Goal: Task Accomplishment & Management: Use online tool/utility

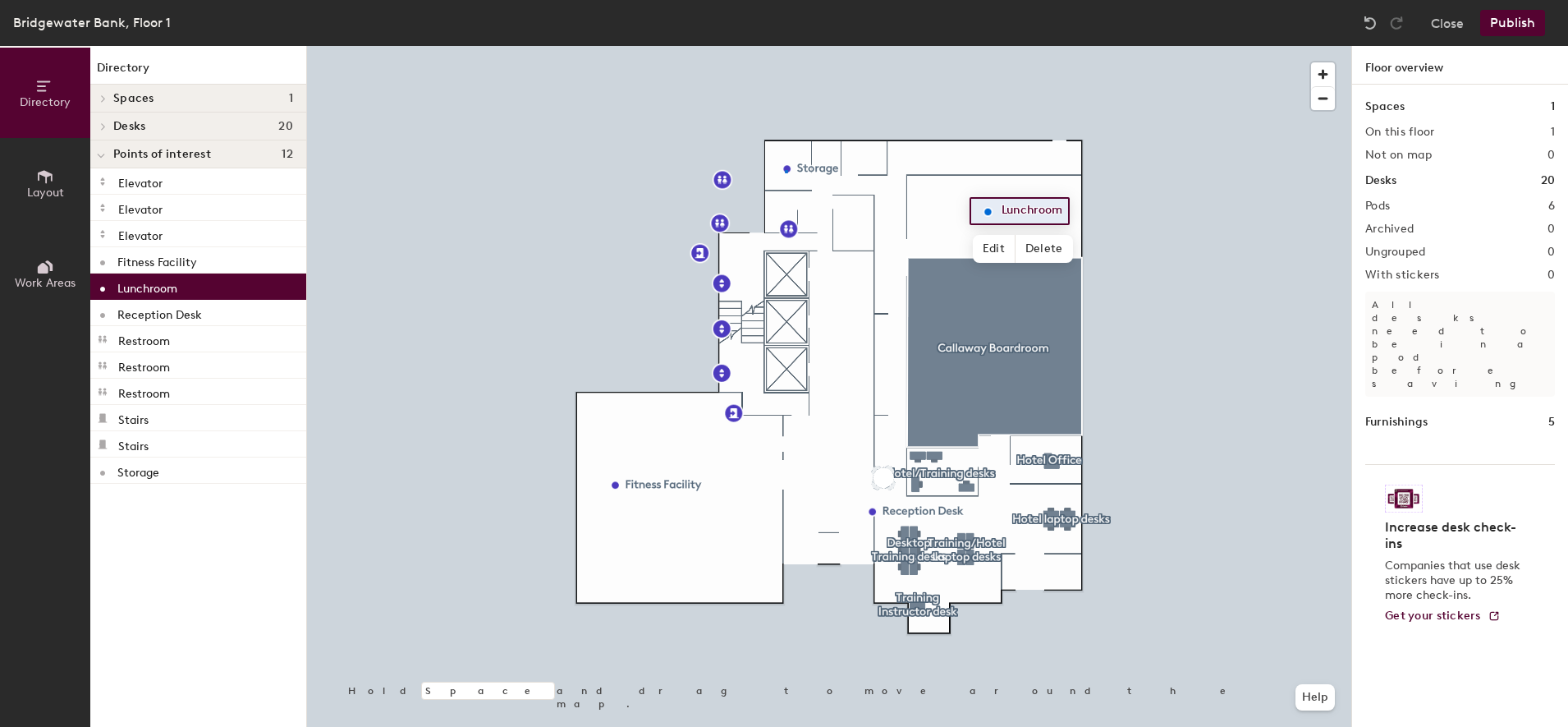
click at [786, 46] on div at bounding box center [829, 46] width 1044 height 0
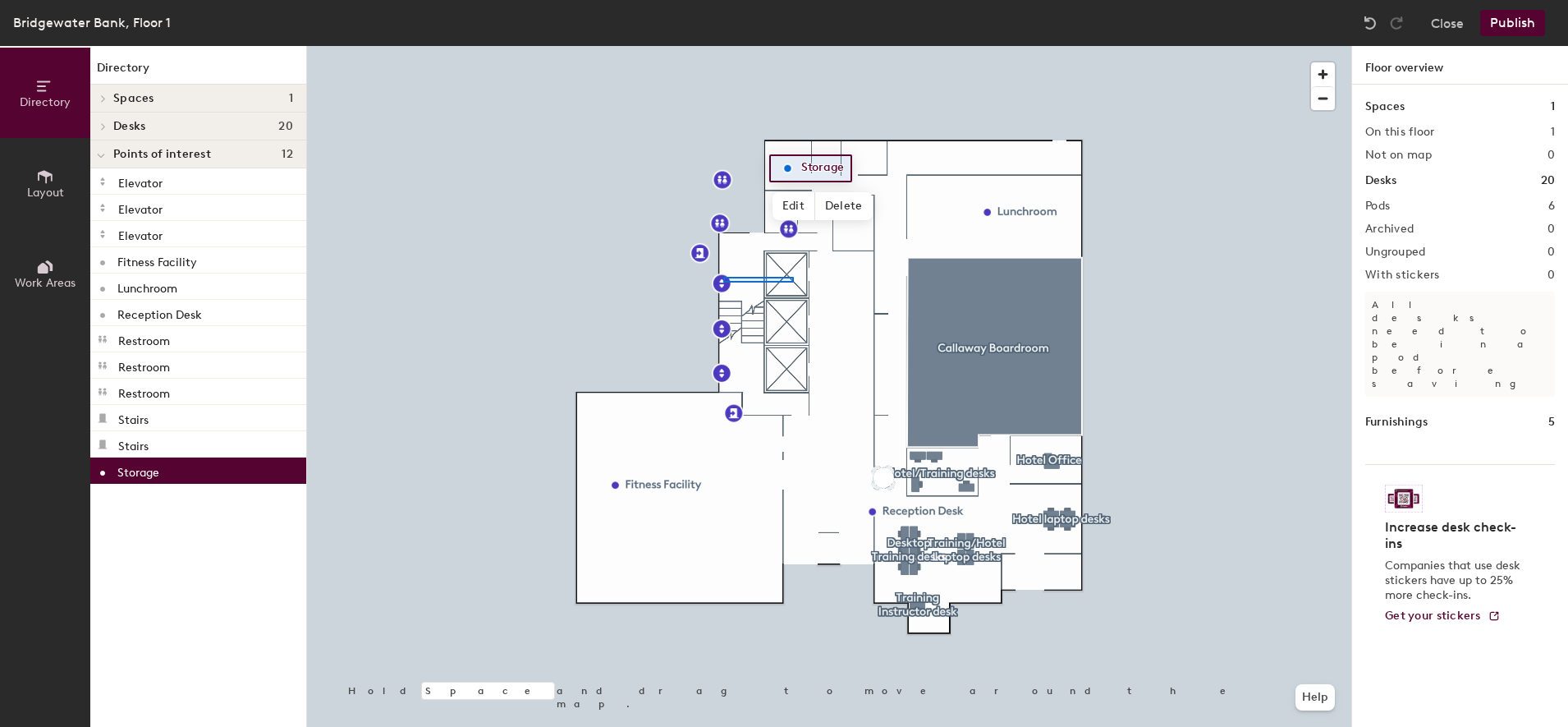
click at [791, 46] on div at bounding box center [829, 46] width 1044 height 0
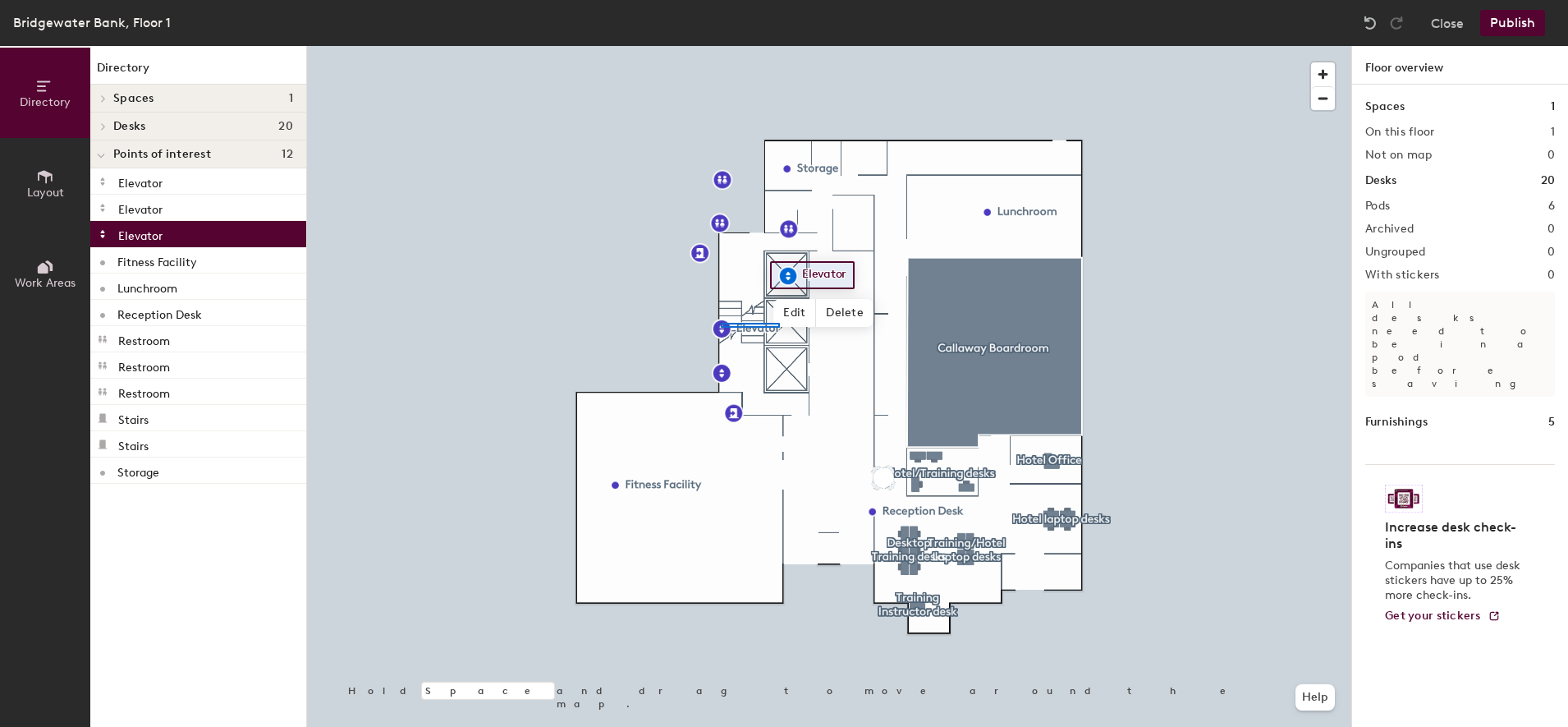
click at [779, 46] on div at bounding box center [829, 46] width 1044 height 0
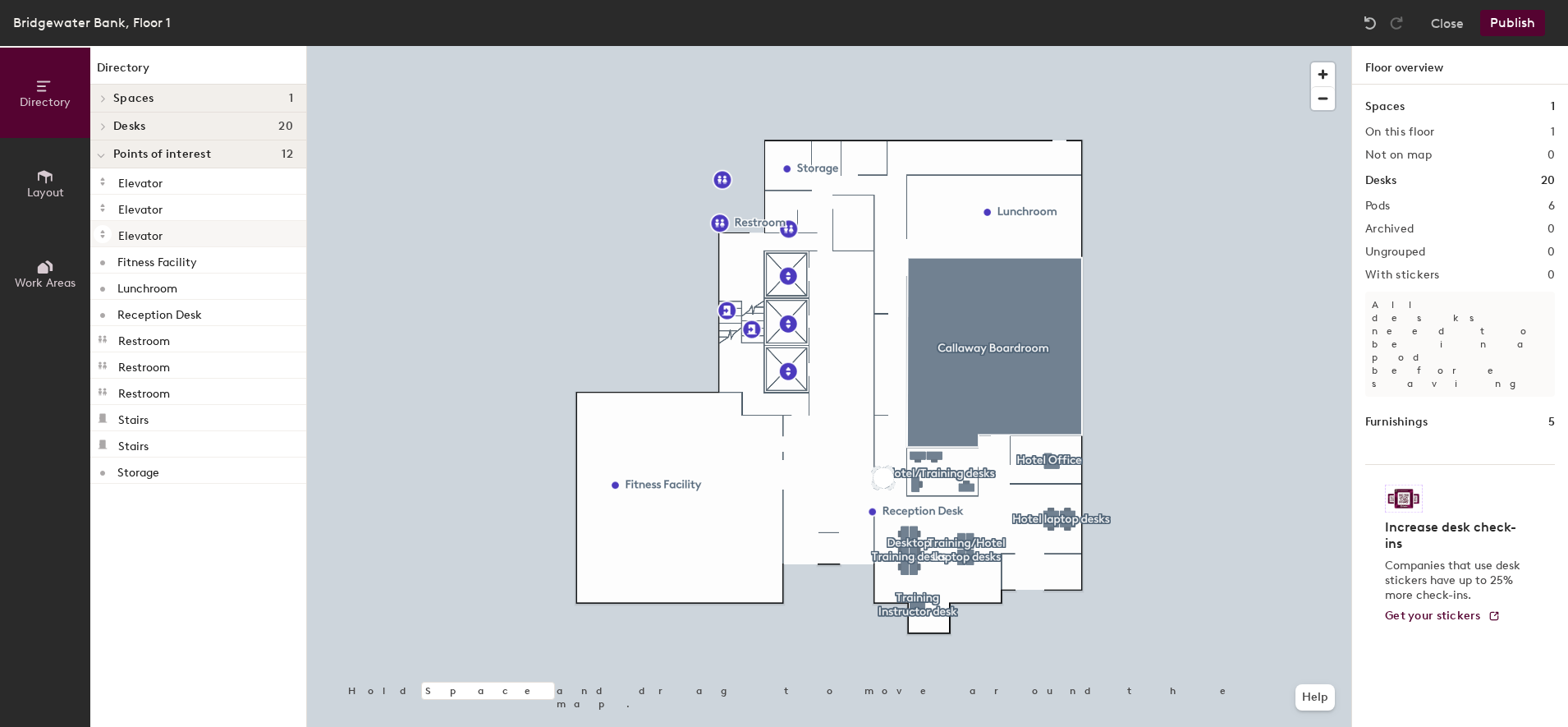
click at [715, 46] on div at bounding box center [829, 46] width 1044 height 0
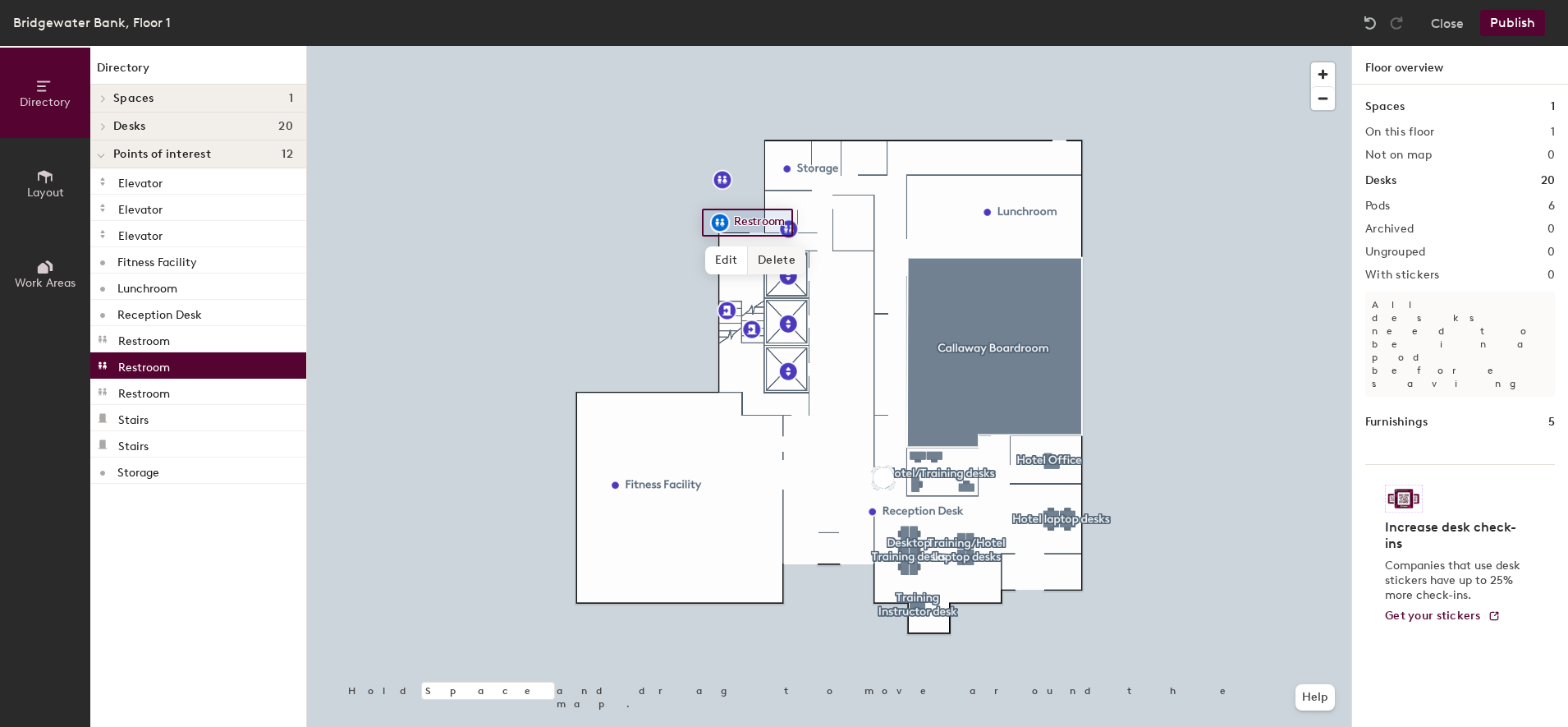
click at [762, 263] on span "Delete" at bounding box center [777, 261] width 57 height 28
click at [779, 215] on span "Delete" at bounding box center [779, 217] width 57 height 28
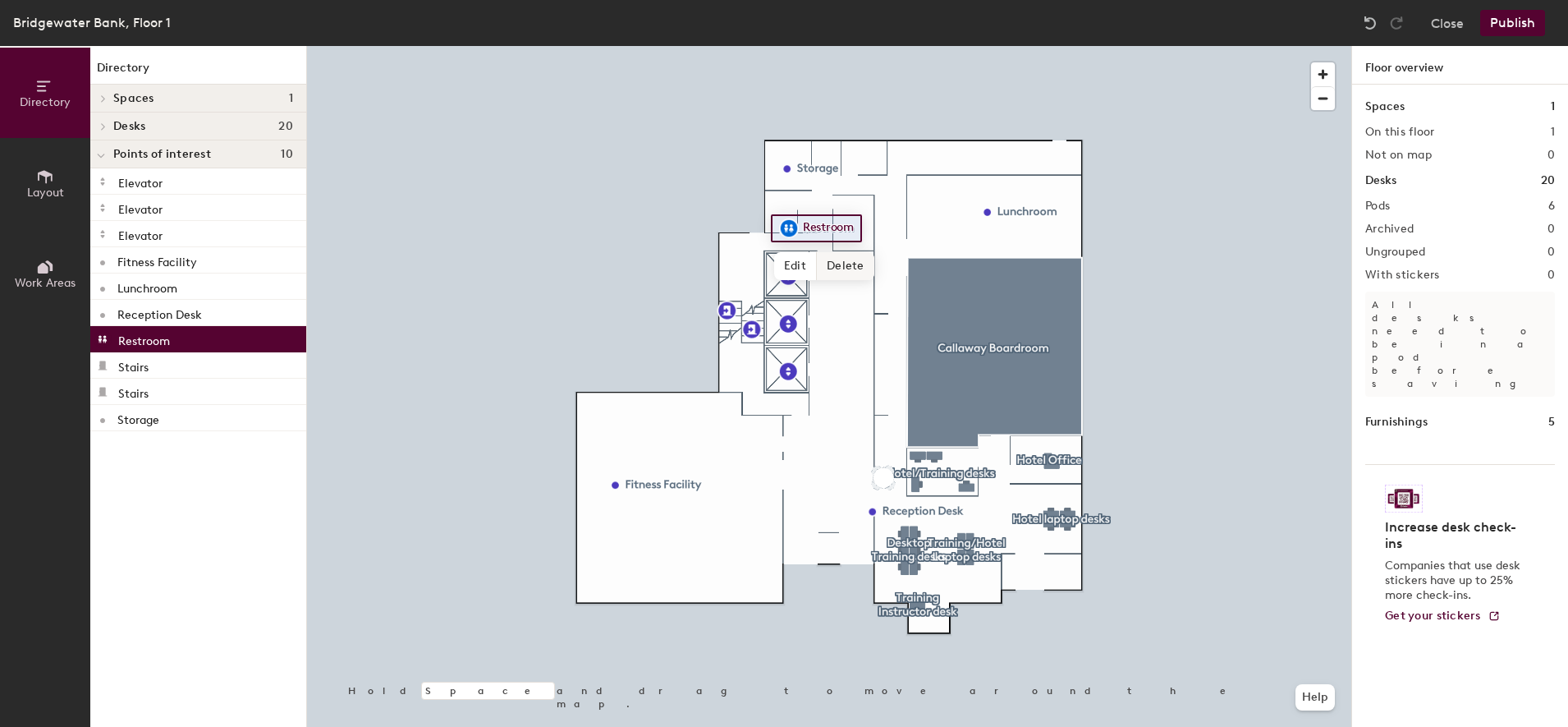
click at [842, 261] on span "Delete" at bounding box center [845, 266] width 57 height 28
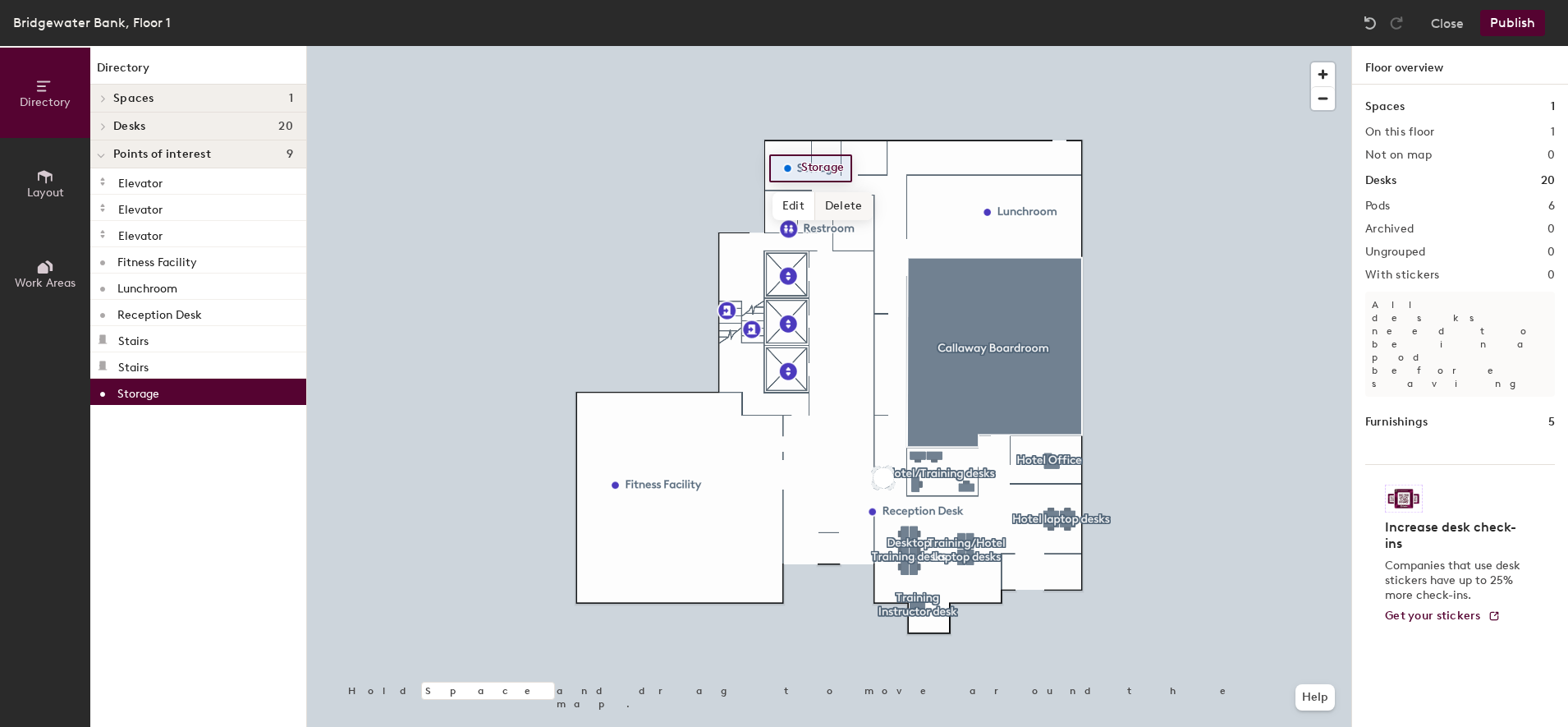
click at [836, 207] on span "Delete" at bounding box center [844, 206] width 57 height 28
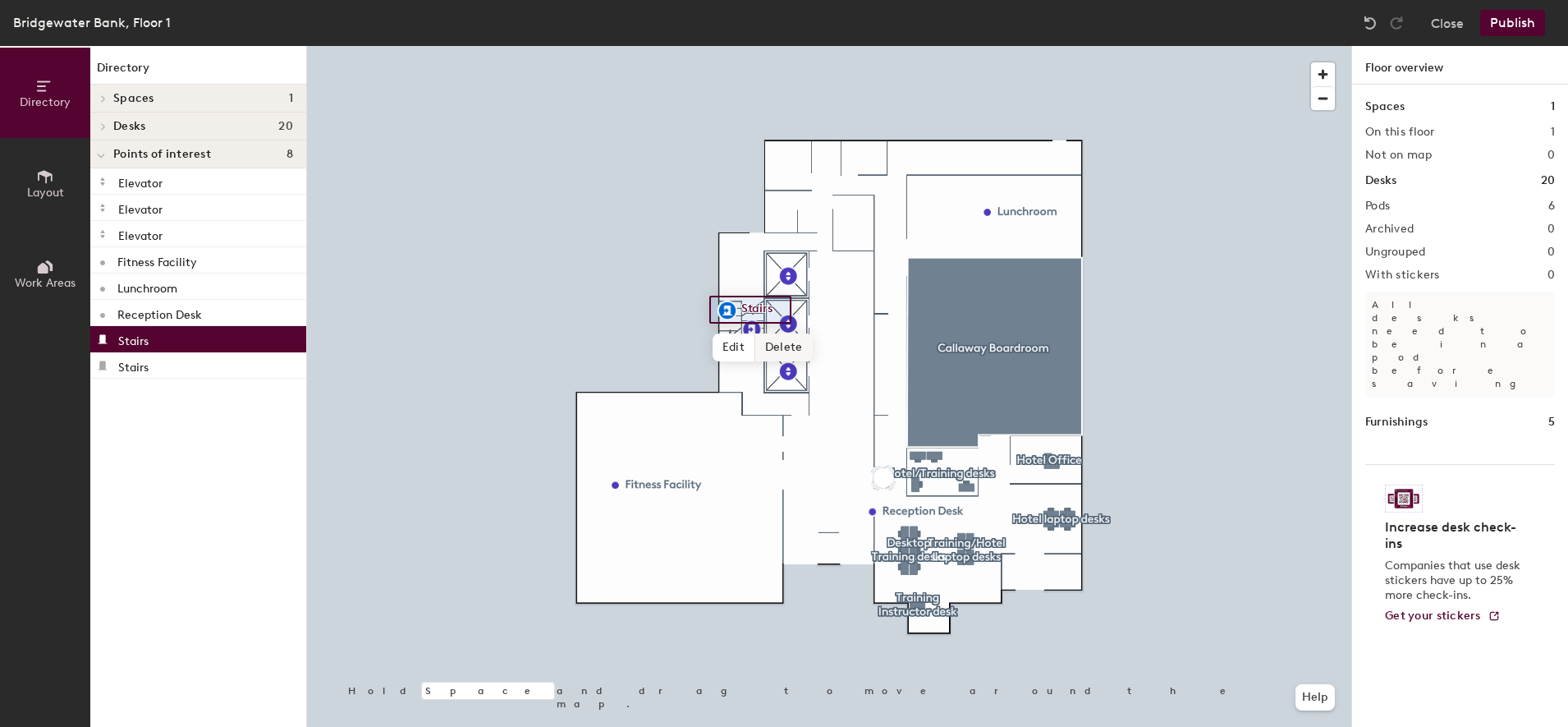
click at [794, 346] on span "Delete" at bounding box center [783, 347] width 57 height 28
click at [808, 358] on span "Delete" at bounding box center [808, 366] width 57 height 28
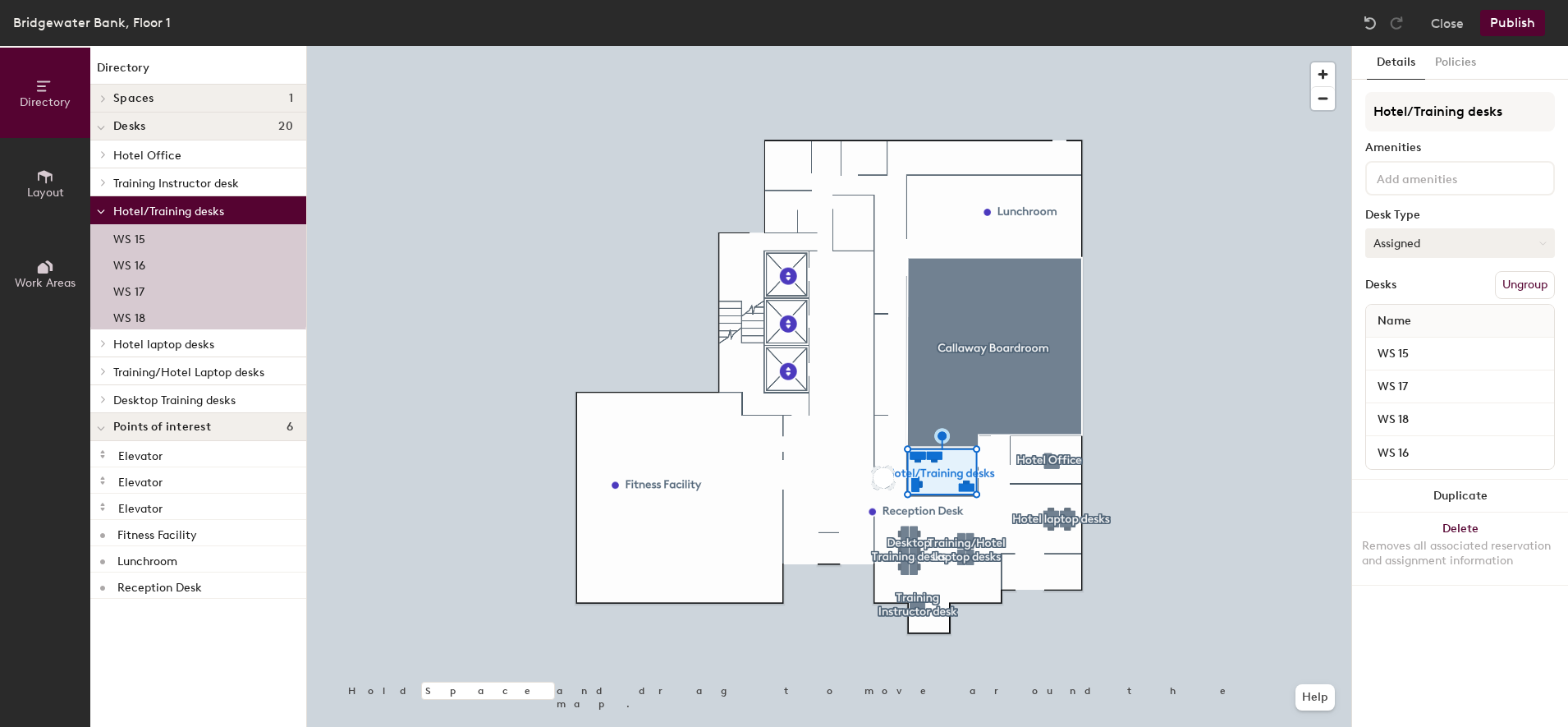
click at [1394, 242] on button "Assigned" at bounding box center [1460, 243] width 189 height 30
click at [1412, 341] on div "Hoteled" at bounding box center [1448, 343] width 164 height 25
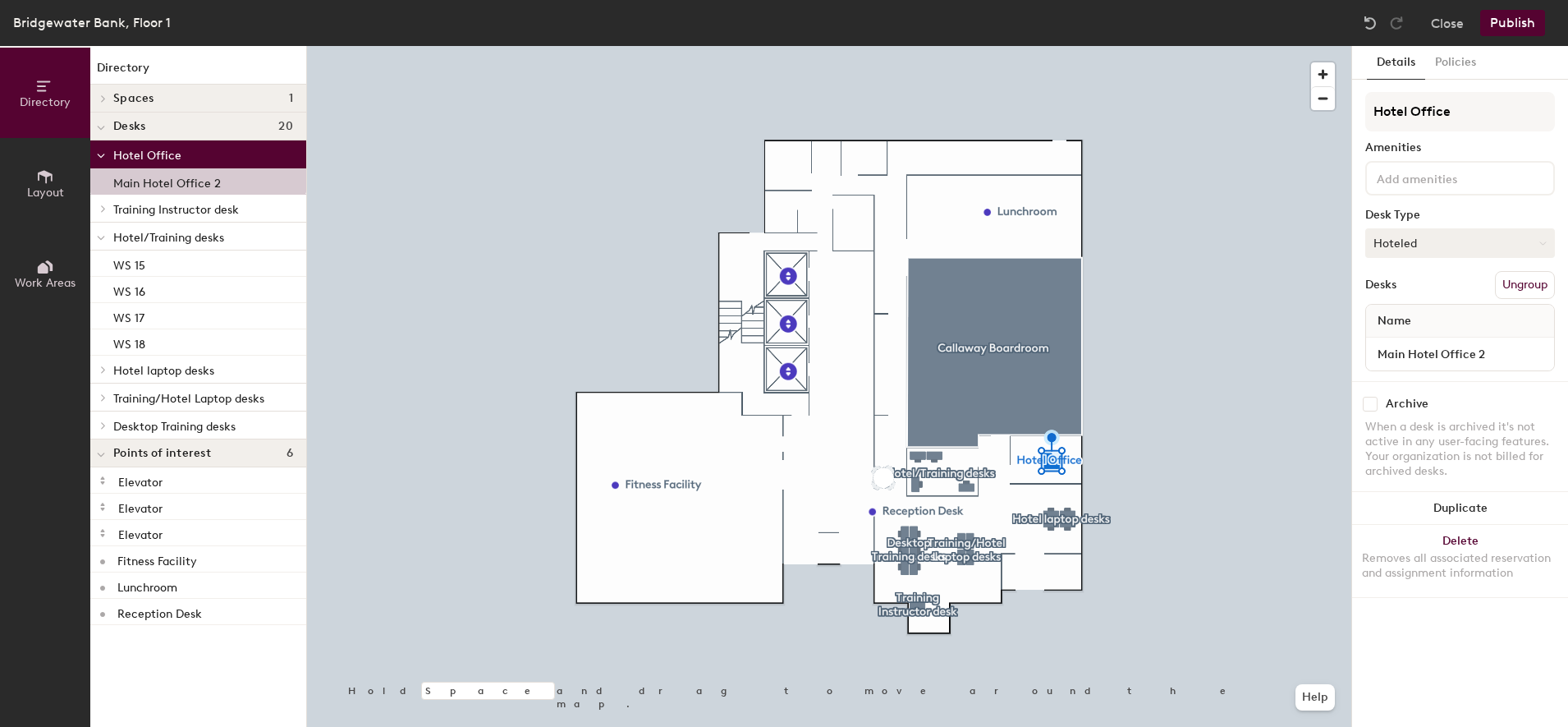
click at [1456, 233] on button "Hoteled" at bounding box center [1460, 243] width 189 height 30
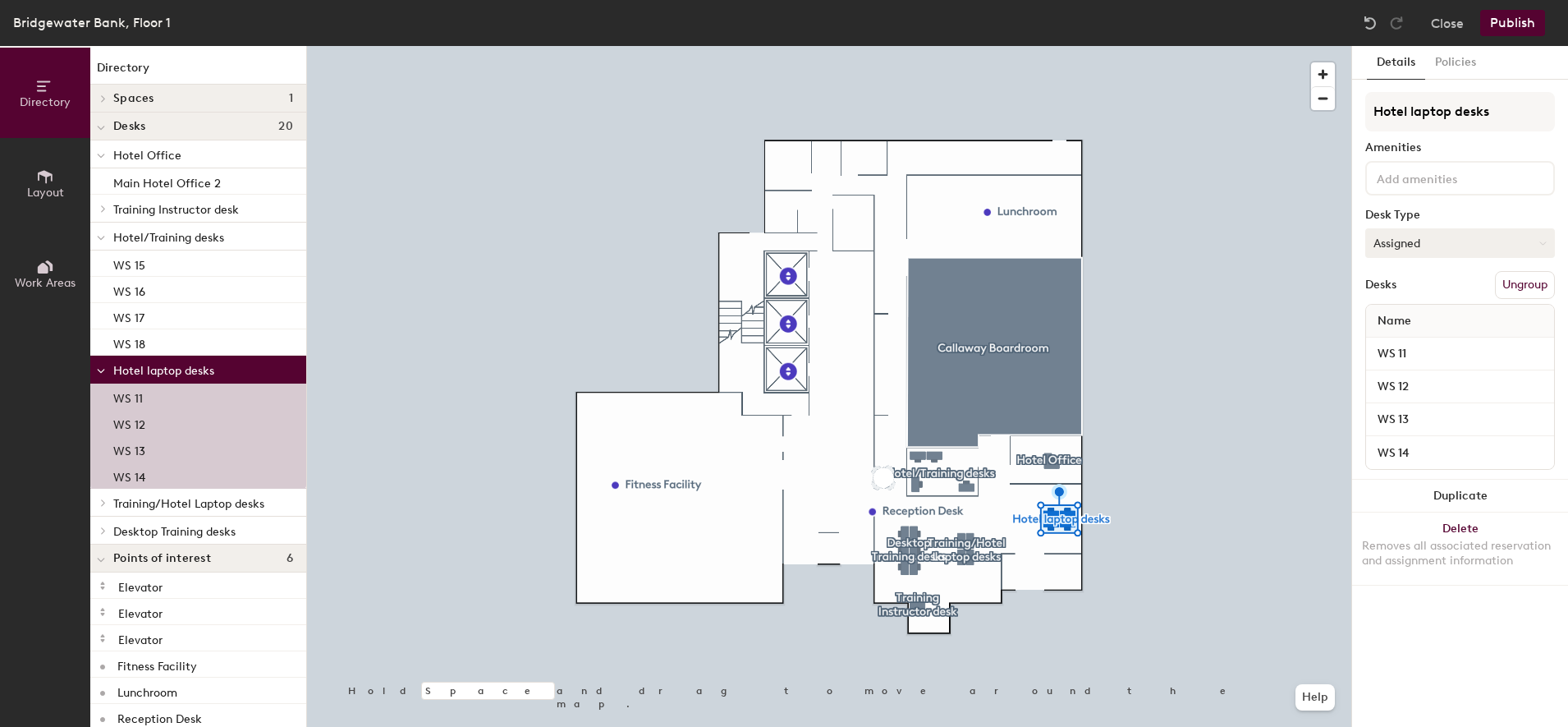
click at [1460, 244] on button "Assigned" at bounding box center [1460, 243] width 189 height 30
click at [1411, 346] on div "Hoteled" at bounding box center [1448, 343] width 164 height 25
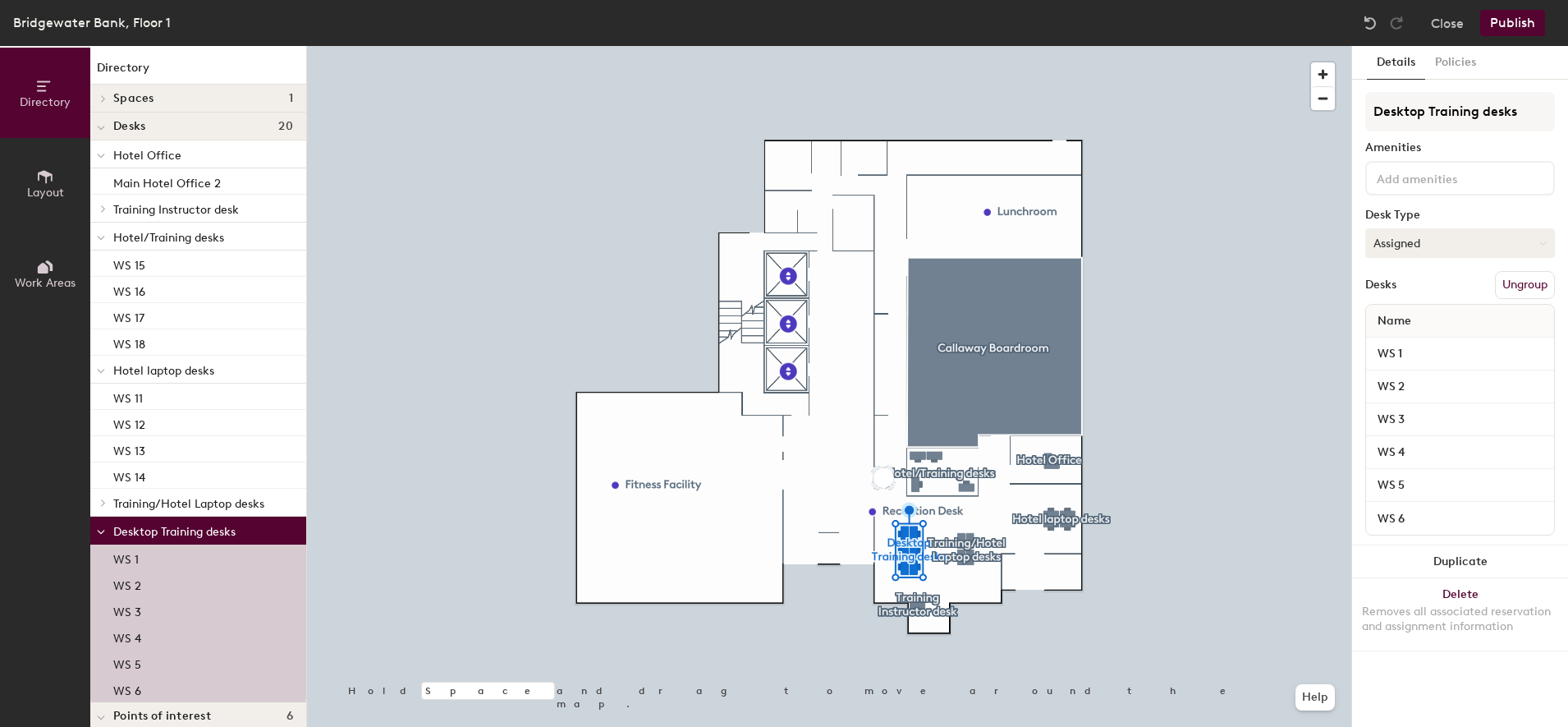
click at [1433, 232] on button "Assigned" at bounding box center [1460, 243] width 189 height 30
click at [1404, 344] on div "Hoteled" at bounding box center [1448, 343] width 164 height 25
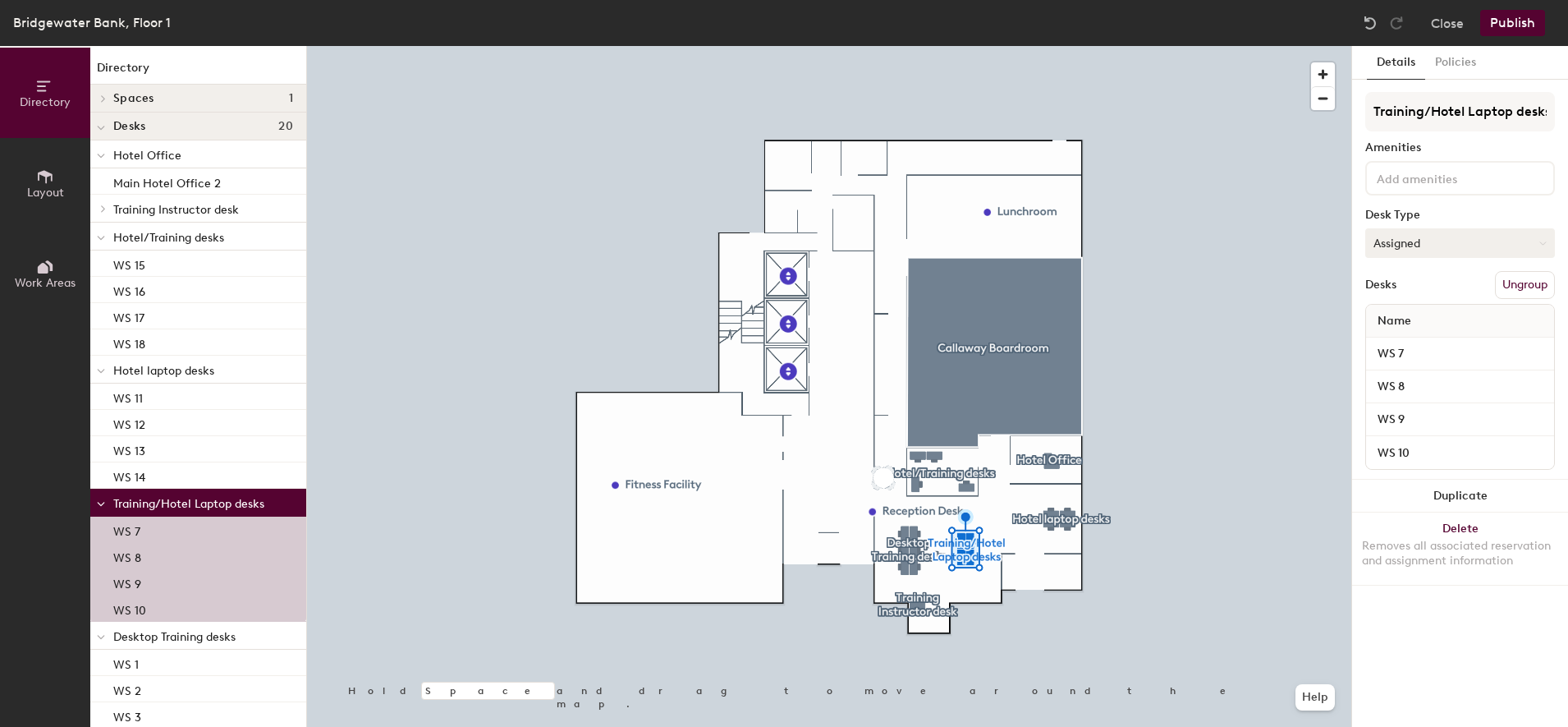
click at [1432, 242] on button "Assigned" at bounding box center [1460, 243] width 189 height 30
click at [1402, 346] on div "Hoteled" at bounding box center [1448, 343] width 164 height 25
click at [1511, 25] on button "Publish" at bounding box center [1512, 23] width 65 height 27
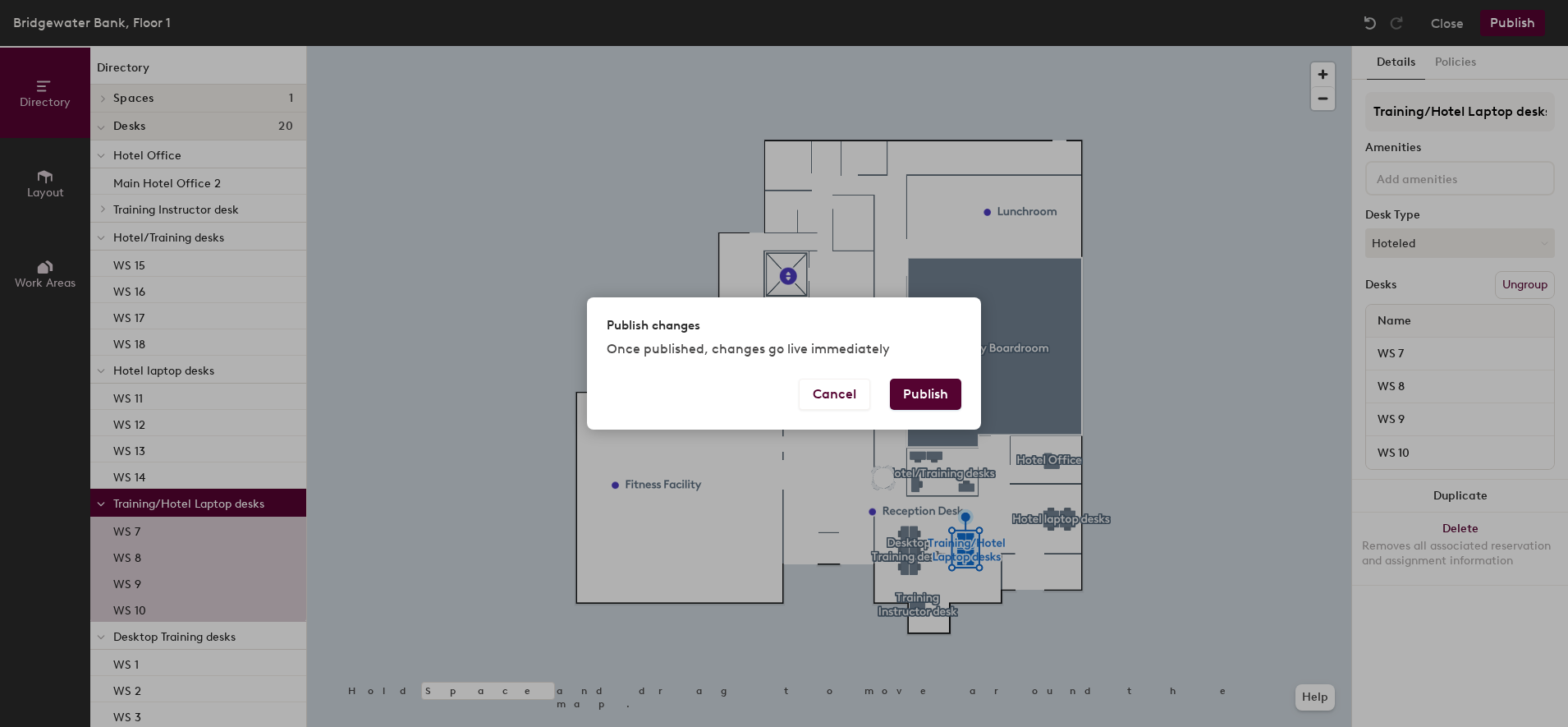
click at [943, 397] on button "Publish" at bounding box center [926, 395] width 71 height 32
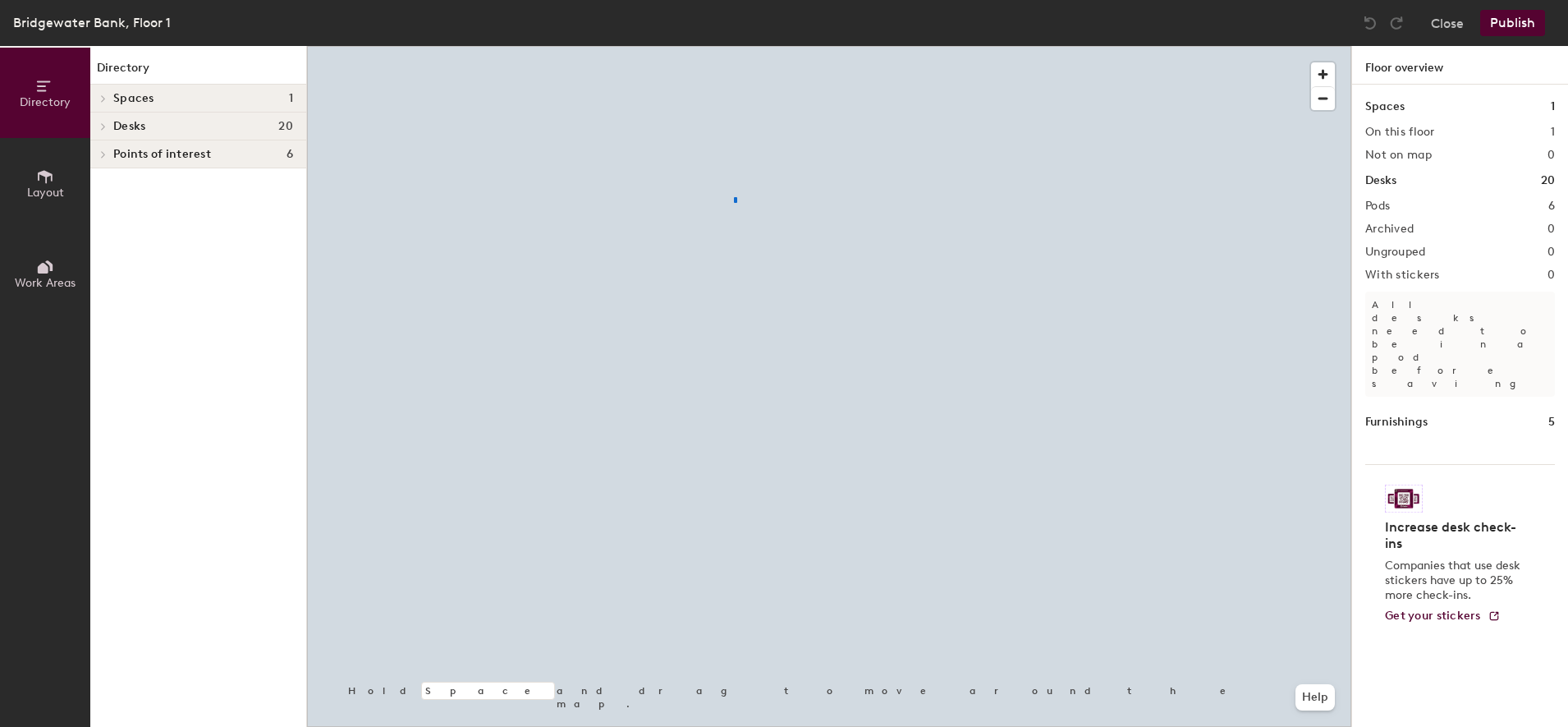
click at [734, 46] on div at bounding box center [829, 46] width 1044 height 0
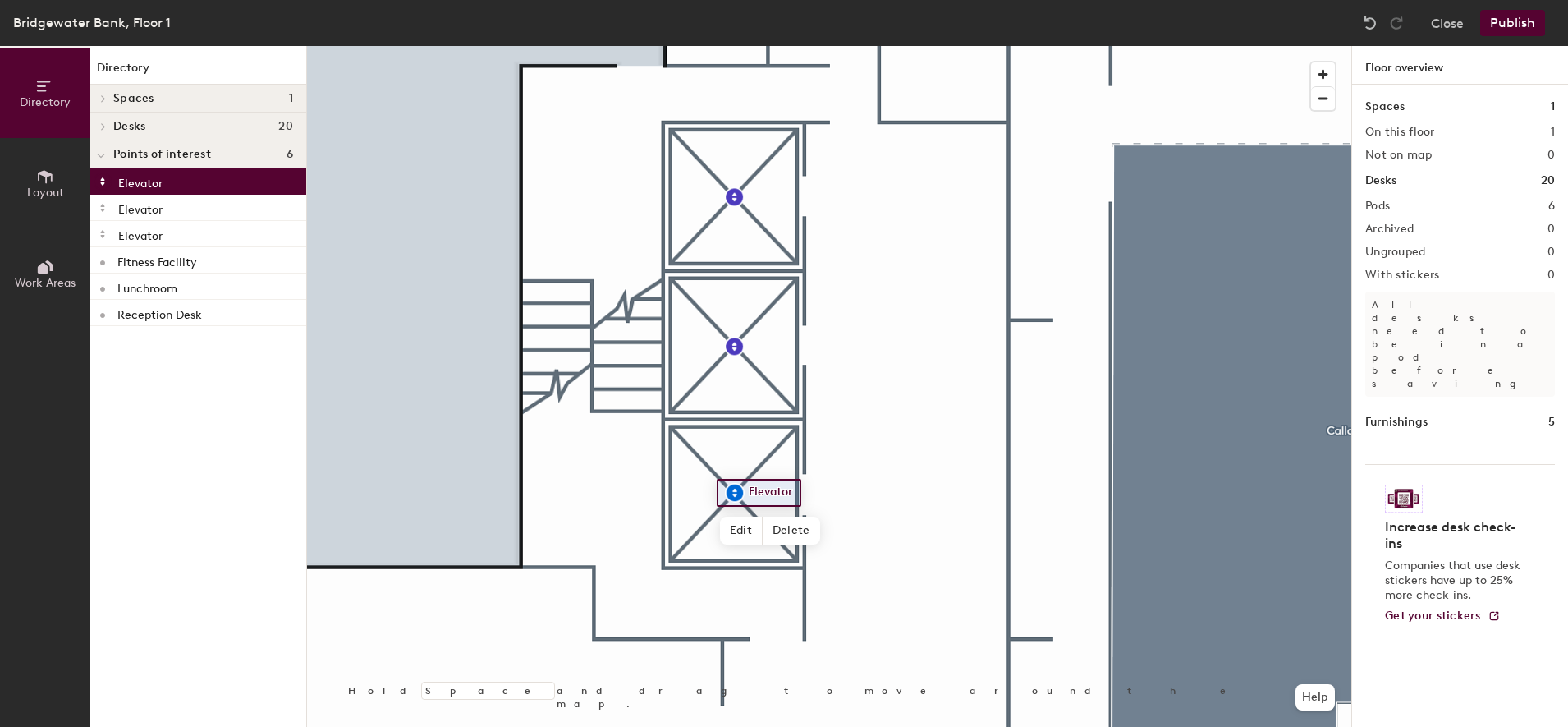
click at [1490, 22] on button "Publish" at bounding box center [1512, 23] width 65 height 27
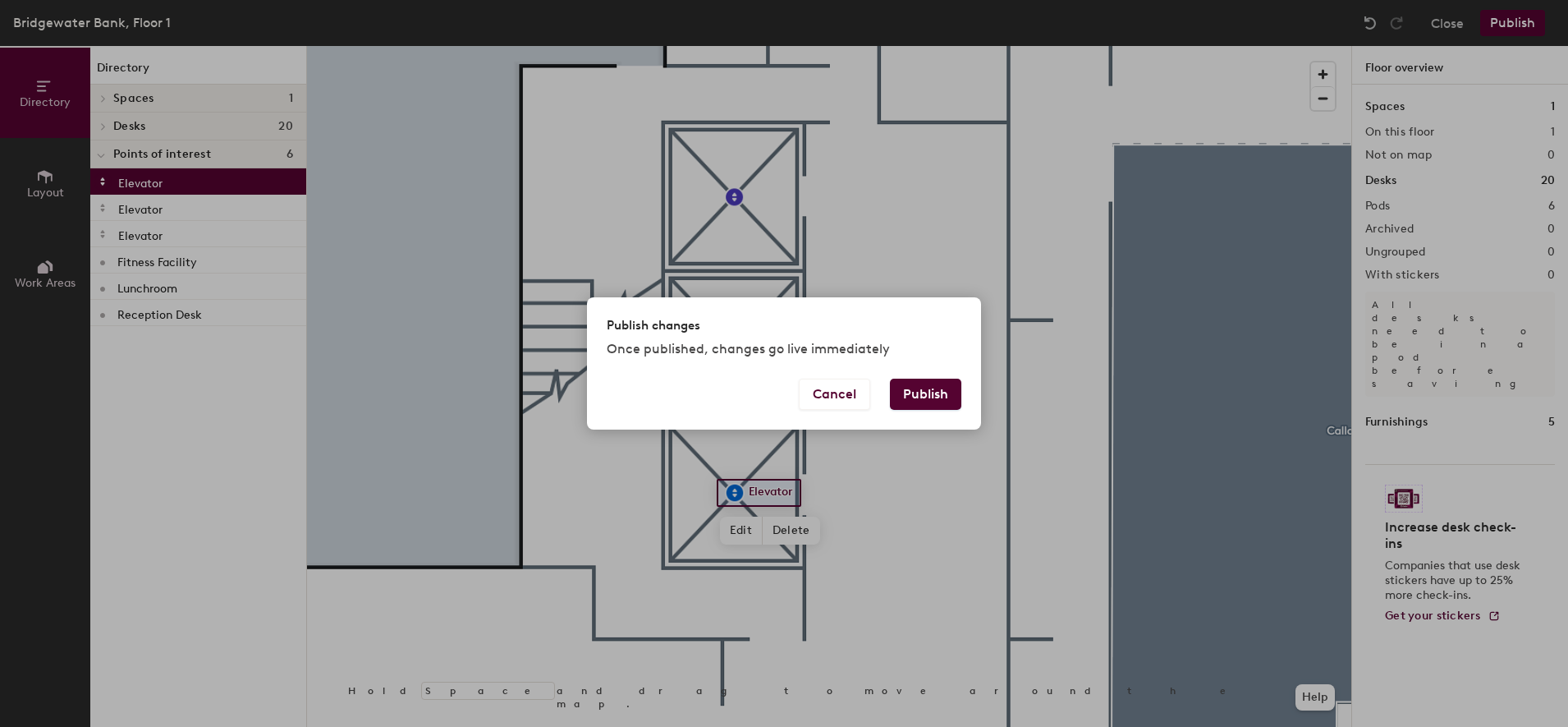
click at [935, 383] on button "Publish" at bounding box center [926, 395] width 71 height 32
